Goal: Task Accomplishment & Management: Complete application form

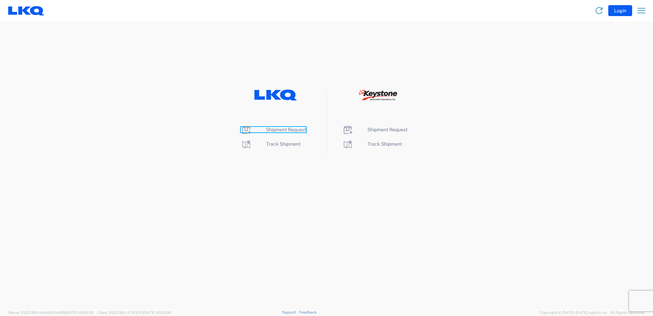
click at [287, 132] on span "Shipment Request" at bounding box center [286, 129] width 40 height 5
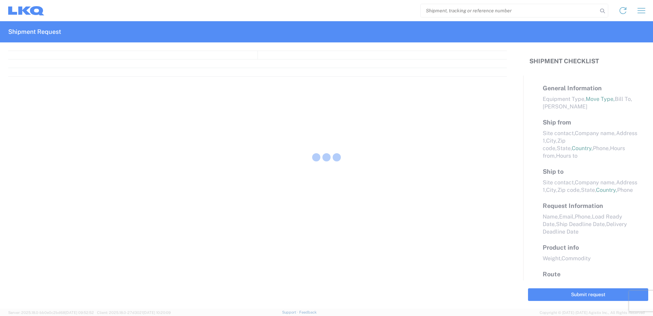
select select "FULL"
select select "LBS"
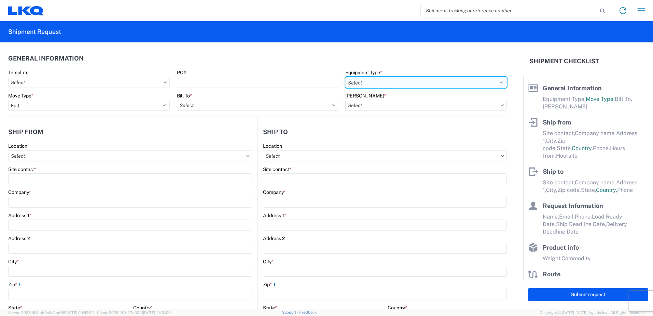
click at [409, 82] on select "Select 53’ Dry Van Flatbed Dropdeck (van) Lowboy (flatbed) Rail" at bounding box center [426, 82] width 162 height 11
select select "STDV"
click at [345, 77] on select "Select 53’ Dry Van Flatbed Dropdeck (van) Lowboy (flatbed) Rail" at bounding box center [426, 82] width 162 height 11
click at [285, 104] on input "Bill To *" at bounding box center [258, 105] width 162 height 11
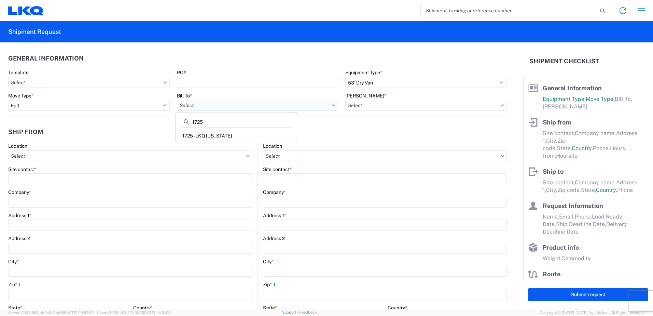
type input "1725"
click at [201, 135] on div "1725 - LKQ Nevada" at bounding box center [237, 135] width 120 height 11
type input "1725 - LKQ Nevada"
click at [353, 106] on input "Bill Code *" at bounding box center [426, 105] width 162 height 11
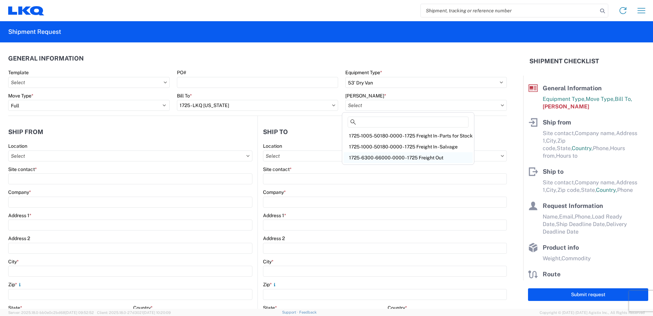
click at [371, 157] on div "1725-6300-66000-0000 - 1725 Freight Out" at bounding box center [408, 157] width 129 height 11
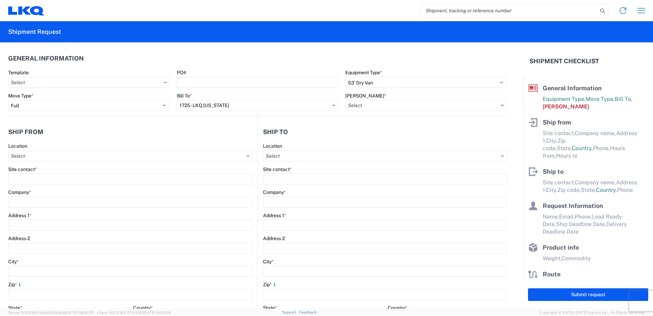
type input "1725-6300-66000-0000 - 1725 Freight Out"
click at [62, 153] on input "Location" at bounding box center [130, 155] width 244 height 11
type input "1725"
click at [53, 187] on div "1725 - LKQ Nevada" at bounding box center [70, 186] width 120 height 11
type input "1725 - LKQ Nevada"
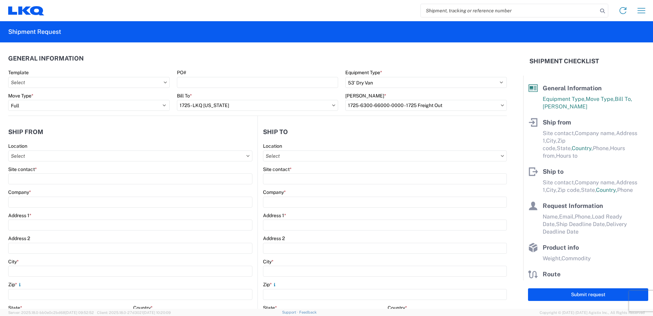
type input "LKQ Corporation"
type input "4995 Copper Sage"
type input "North Las Vegas"
type input "89081"
select select "NV"
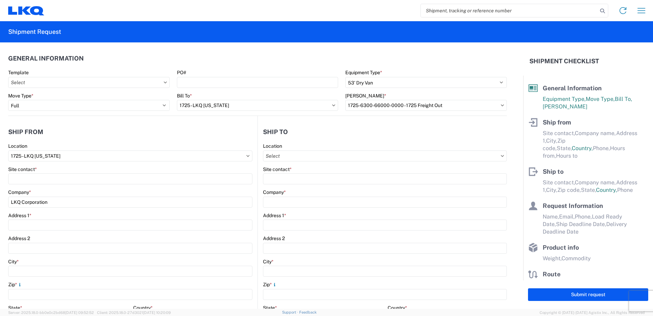
select select "US"
type input "07:00"
type input "10:00"
click at [311, 158] on input "Location" at bounding box center [385, 155] width 244 height 11
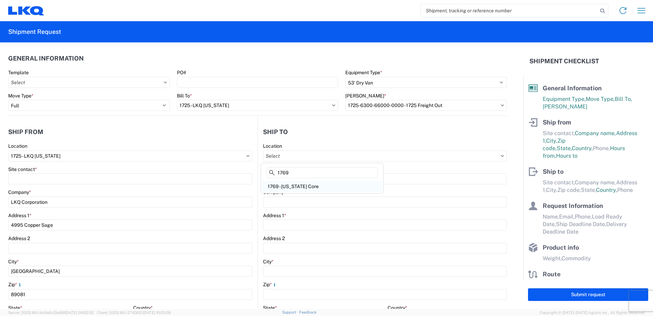
type input "1769"
click at [308, 184] on div "1769 - California Core" at bounding box center [322, 186] width 120 height 11
type input "1769 - California Core"
type input "LKQ Corporation"
type input "405 S Wanamaker Ave"
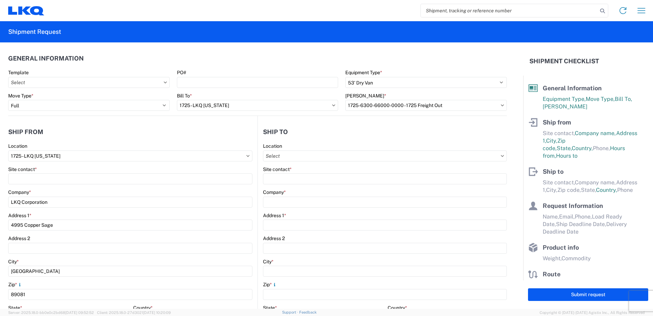
type input "Ontario"
type input "91761"
select select "US"
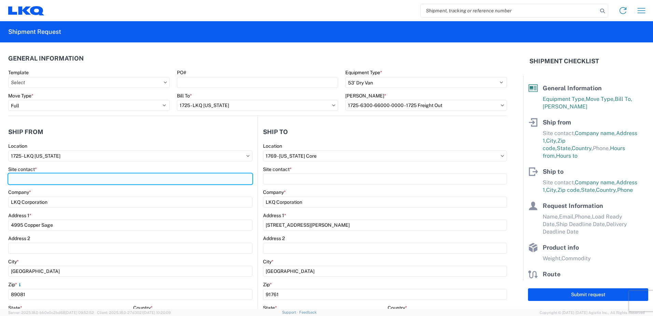
click at [131, 181] on input "Site contact *" at bounding box center [130, 178] width 244 height 11
type input "Jeremy Hornyak"
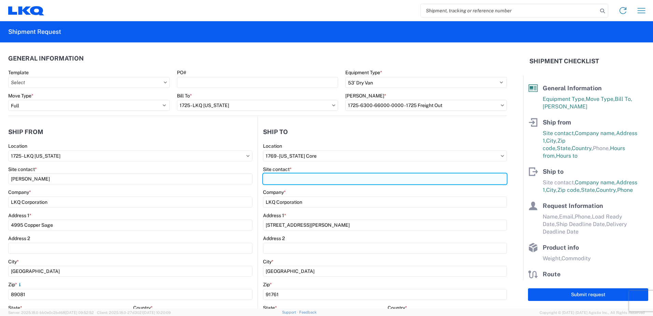
click at [274, 180] on input "Site contact *" at bounding box center [385, 178] width 244 height 11
click at [286, 177] on input "Dispatch" at bounding box center [385, 178] width 244 height 11
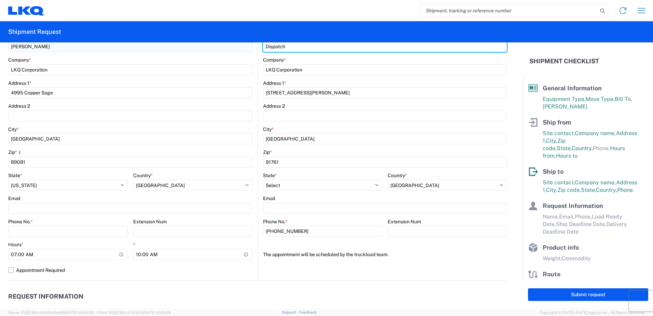
scroll to position [137, 0]
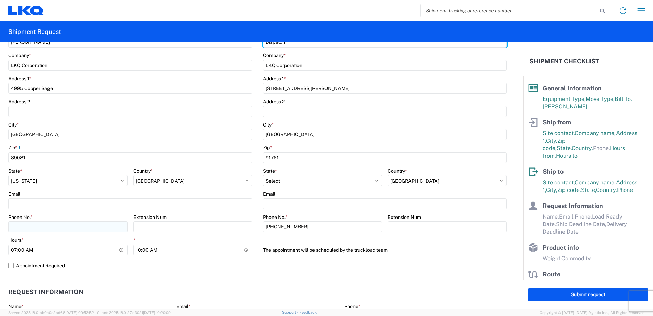
type input "Dispatch"
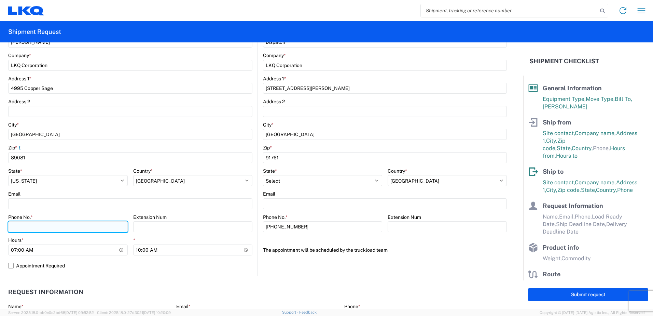
click at [61, 226] on input "Phone No. *" at bounding box center [68, 226] width 120 height 11
type input "7022898353"
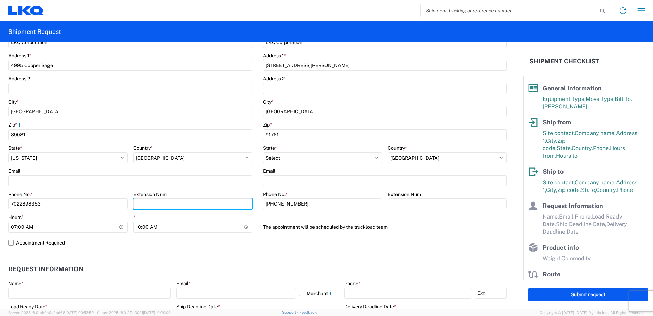
scroll to position [205, 0]
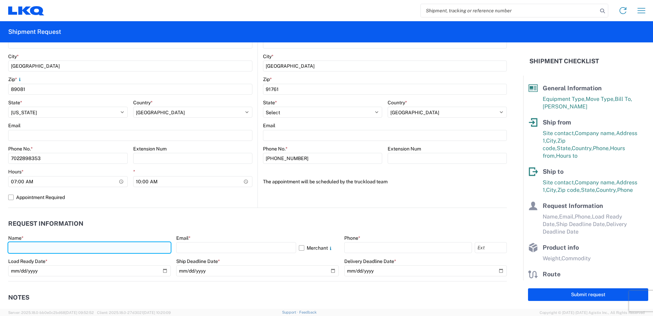
click at [154, 249] on input "text" at bounding box center [89, 247] width 163 height 11
type input "j"
type input "Jeremy Hornyak"
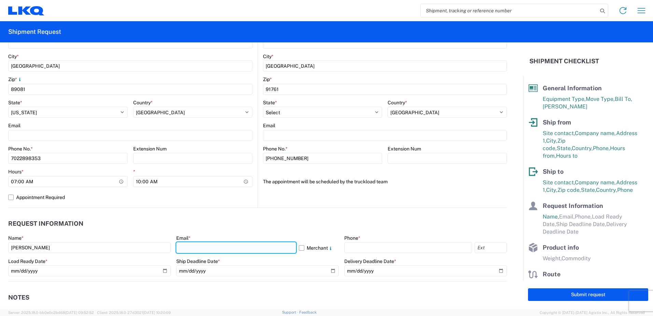
click at [187, 248] on input "text" at bounding box center [236, 247] width 120 height 11
type input "jxhornyak@lkqcorp.com"
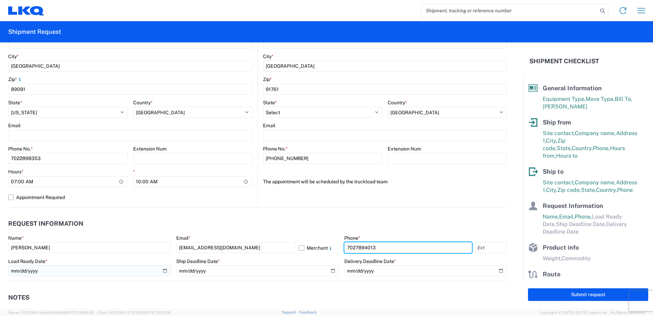
type input "7027894013"
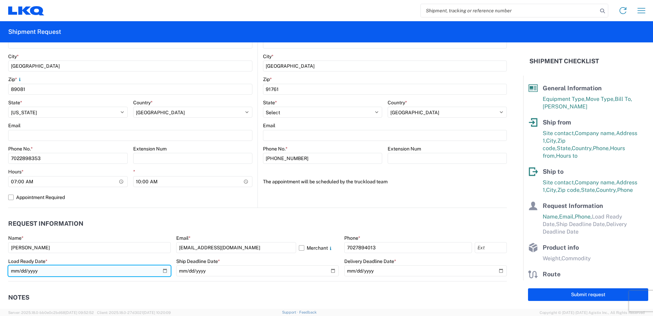
click at [53, 271] on input "date" at bounding box center [89, 270] width 163 height 11
click at [163, 269] on input "date" at bounding box center [89, 270] width 163 height 11
type input "2025-09-11"
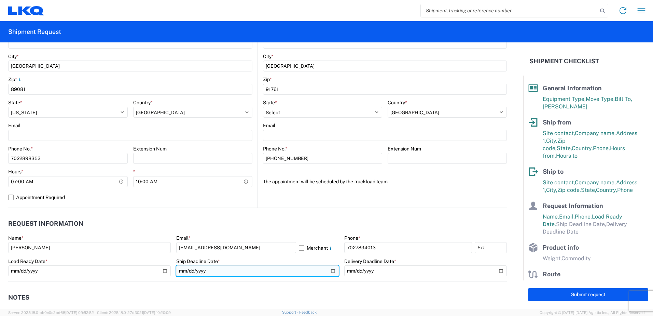
click at [328, 271] on input "date" at bounding box center [257, 270] width 163 height 11
click at [326, 271] on input "2025-09-12" at bounding box center [257, 270] width 163 height 11
type input "2025-09-11"
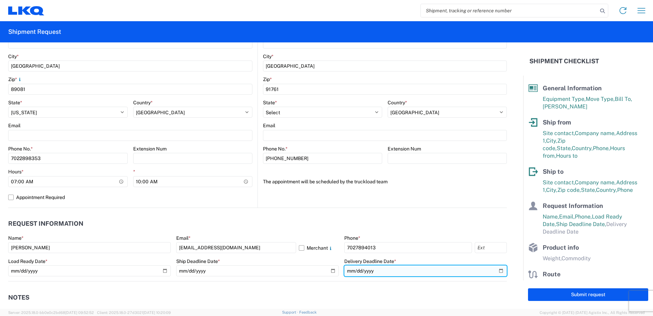
click at [498, 269] on input "date" at bounding box center [425, 270] width 163 height 11
type input "2025-09-12"
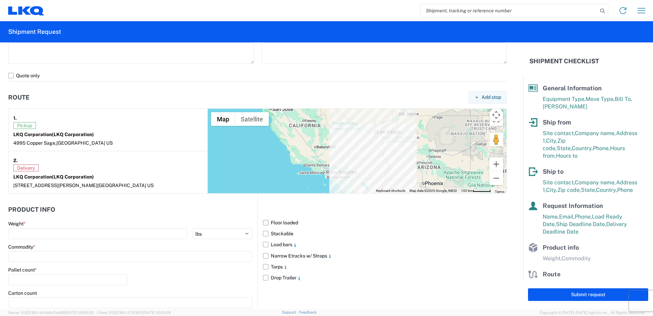
scroll to position [512, 0]
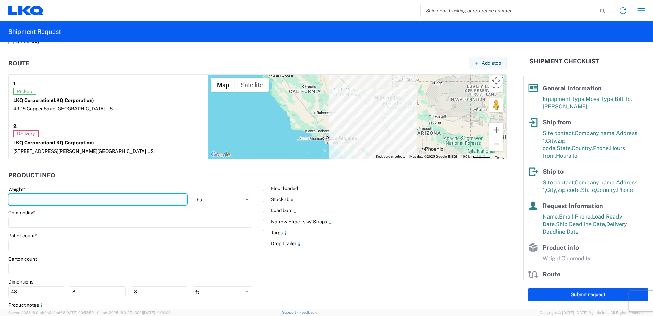
click at [83, 198] on input "number" at bounding box center [97, 199] width 179 height 11
type input "42000"
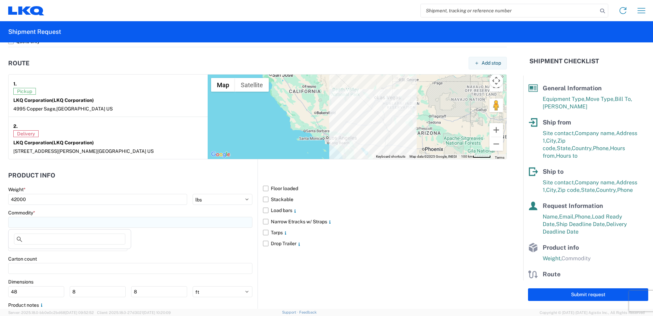
click at [109, 226] on input at bounding box center [130, 221] width 244 height 11
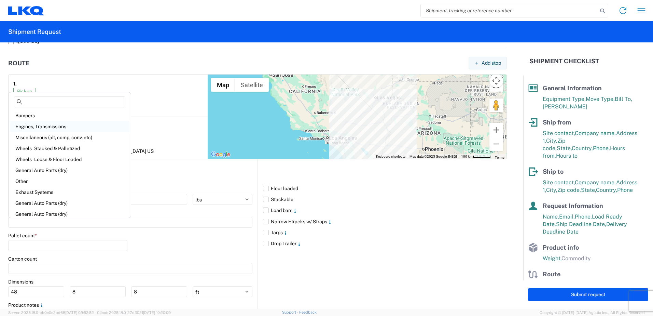
click at [41, 126] on div "Engines, Transmissions" at bounding box center [70, 126] width 120 height 11
type input "Engines, Transmissions"
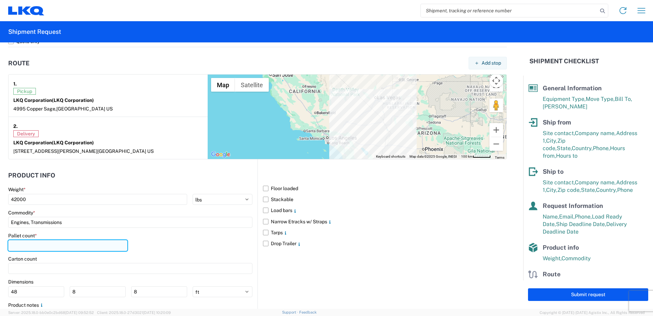
click at [48, 243] on input "number" at bounding box center [67, 245] width 119 height 11
type input "24"
click at [141, 234] on div "Pallet count * 24" at bounding box center [130, 243] width 244 height 23
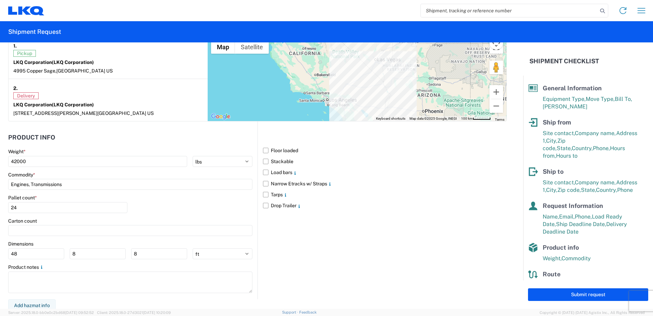
scroll to position [553, 0]
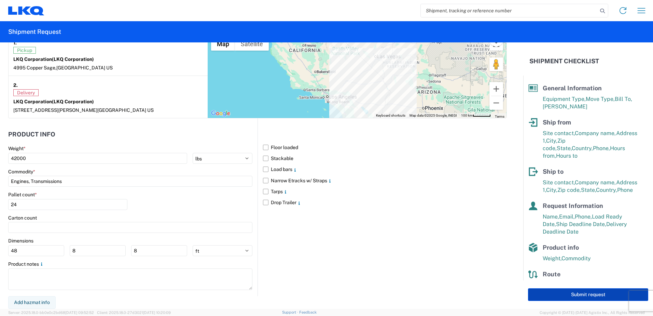
click at [594, 295] on button "Submit request" at bounding box center [588, 294] width 120 height 13
select select "US"
